Goal: Task Accomplishment & Management: Manage account settings

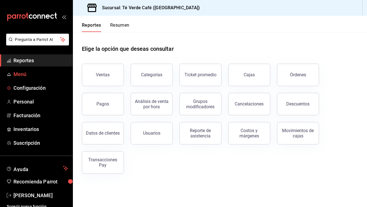
click at [22, 75] on span "Menú" at bounding box center [40, 74] width 55 height 8
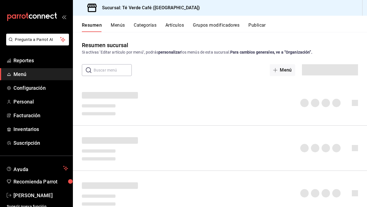
scroll to position [6583, 0]
click at [169, 25] on button "Artículos" at bounding box center [175, 27] width 19 height 10
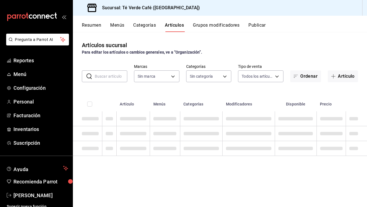
click at [117, 76] on input "text" at bounding box center [111, 76] width 33 height 11
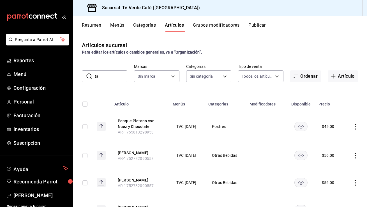
type input "tar"
type input "758a6f1e-0dac-4099-973a-2f8b6b85c5fc"
type input "7f84b29c-7dd6-4275-a412-61a2aaa74f48,3e45f5be-f9d1-4832-a44c-73ceef34bbf3,89266…"
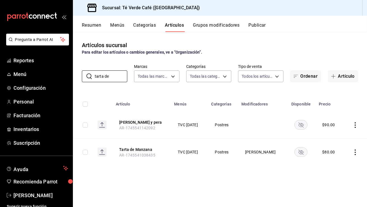
type input "tarta de"
click at [305, 152] on rect "availability-product" at bounding box center [301, 151] width 13 height 9
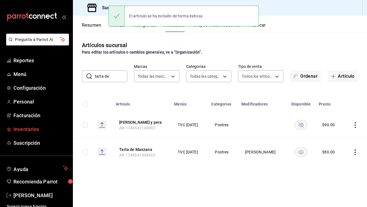
click at [35, 130] on span "Inventarios" at bounding box center [40, 129] width 55 height 8
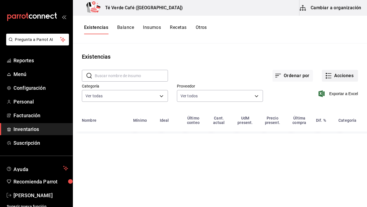
click at [343, 75] on button "Acciones" at bounding box center [340, 76] width 36 height 12
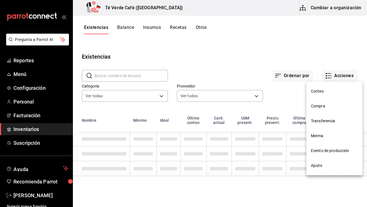
click at [322, 107] on span "Compra" at bounding box center [334, 106] width 47 height 6
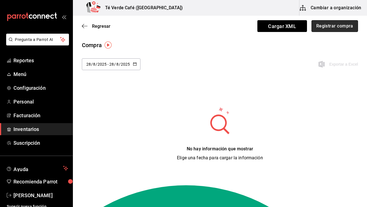
click at [344, 23] on button "Registrar compra" at bounding box center [335, 26] width 47 height 12
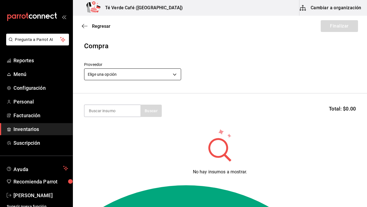
click at [157, 74] on body "Pregunta a Parrot AI Reportes Menú Configuración Personal Facturación Inventari…" at bounding box center [183, 87] width 367 height 175
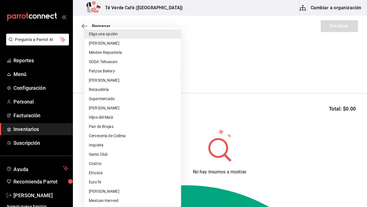
scroll to position [47, 0]
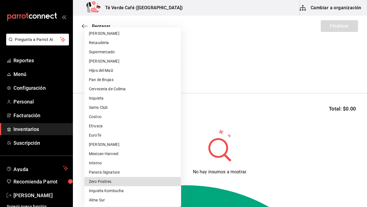
type input "33879373-25d5-4e25-a845-edb29c71f170"
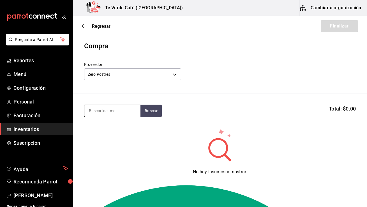
click at [120, 113] on input at bounding box center [112, 111] width 56 height 12
type input "tarta de"
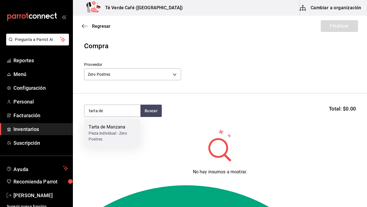
click at [115, 133] on div "Pieza individual - Zero Postres" at bounding box center [112, 137] width 47 height 12
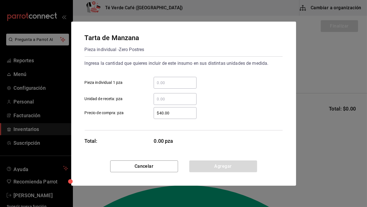
click at [189, 84] on input "​ Pieza individual 1 pza" at bounding box center [175, 82] width 43 height 7
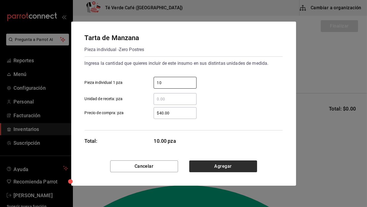
type input "10"
click at [229, 164] on button "Agregar" at bounding box center [223, 167] width 68 height 12
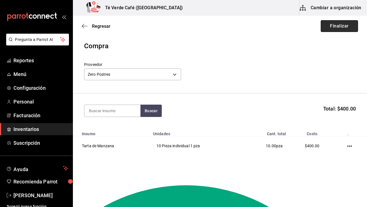
click at [345, 25] on button "Finalizar" at bounding box center [339, 26] width 37 height 12
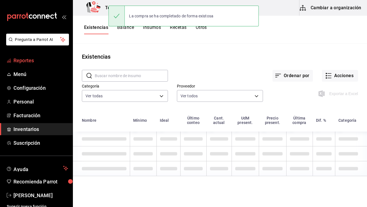
click at [36, 62] on span "Reportes" at bounding box center [40, 61] width 55 height 8
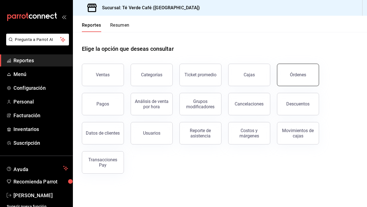
click at [301, 77] on div "Órdenes" at bounding box center [298, 74] width 16 height 5
